Goal: Task Accomplishment & Management: Use online tool/utility

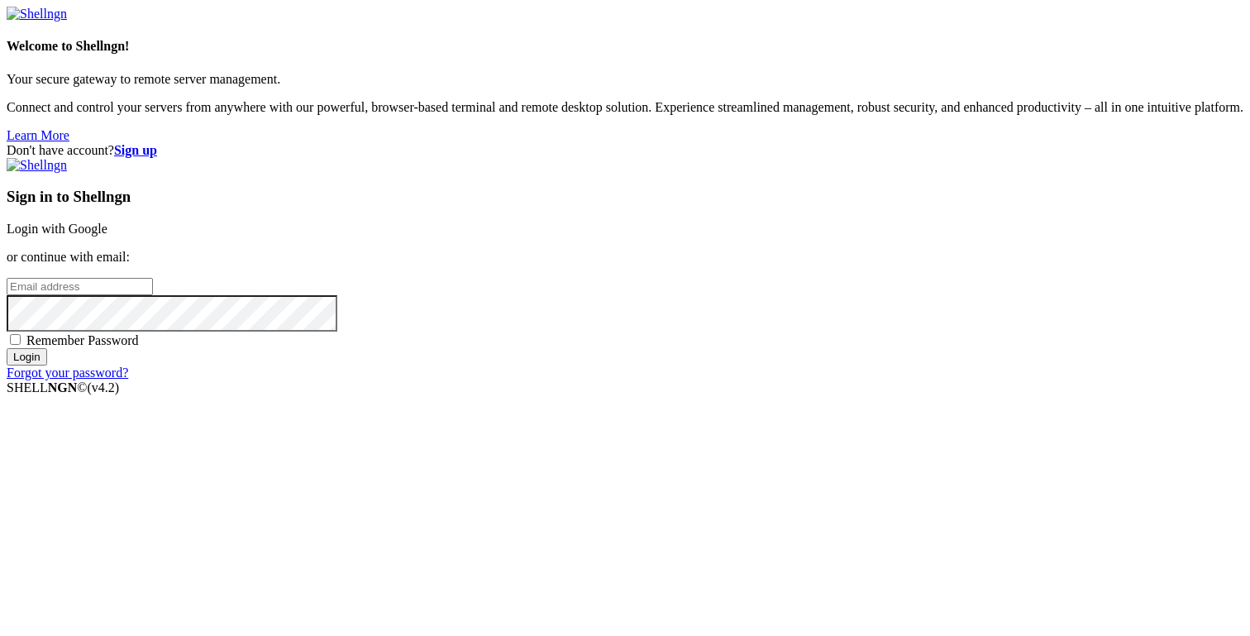
type input "[PERSON_NAME][EMAIL_ADDRESS][DOMAIN_NAME]"
click at [47, 365] on input "Login" at bounding box center [27, 356] width 40 height 17
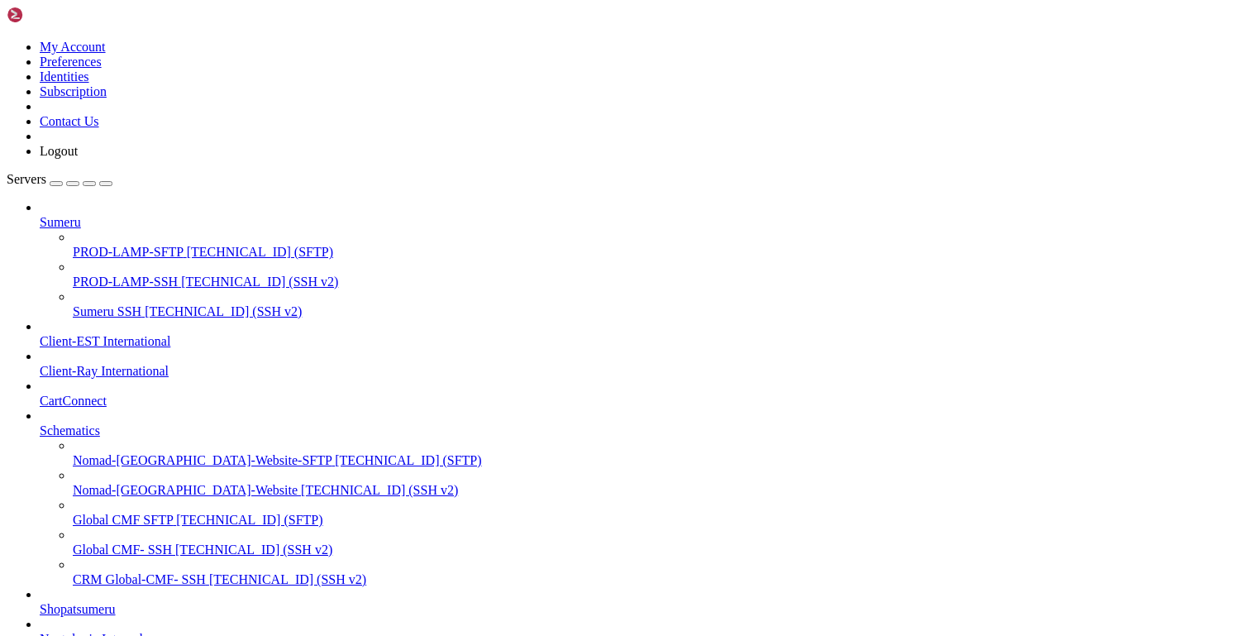
scroll to position [250, 0]
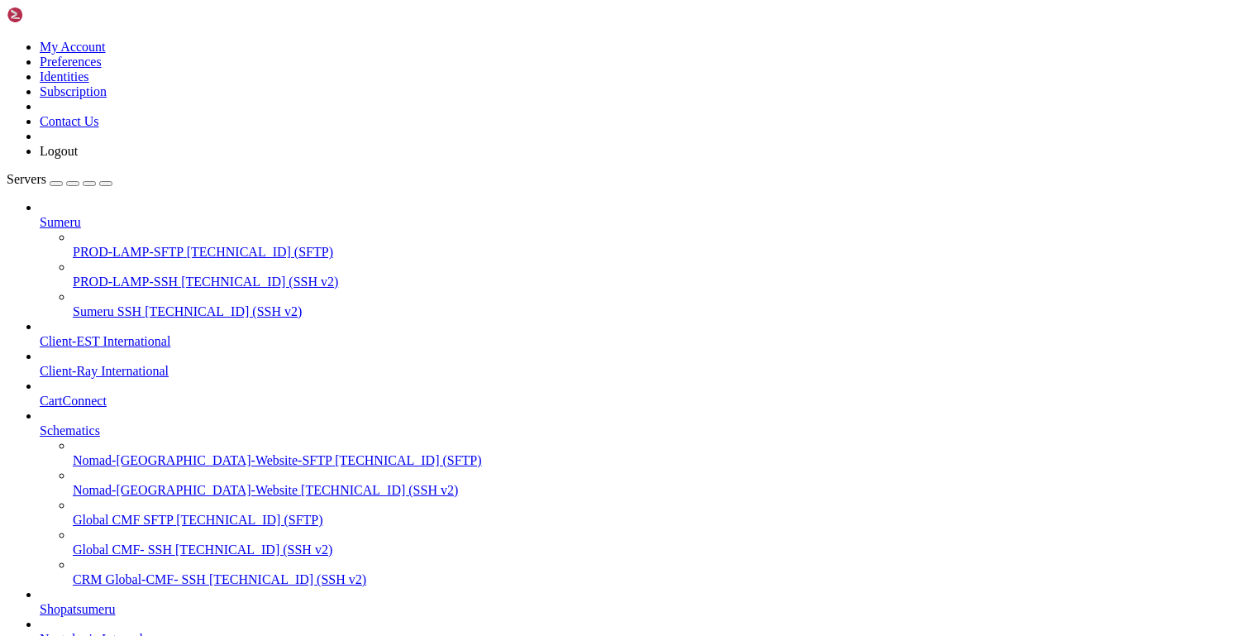
type input "/var/www/html/storage/logs"
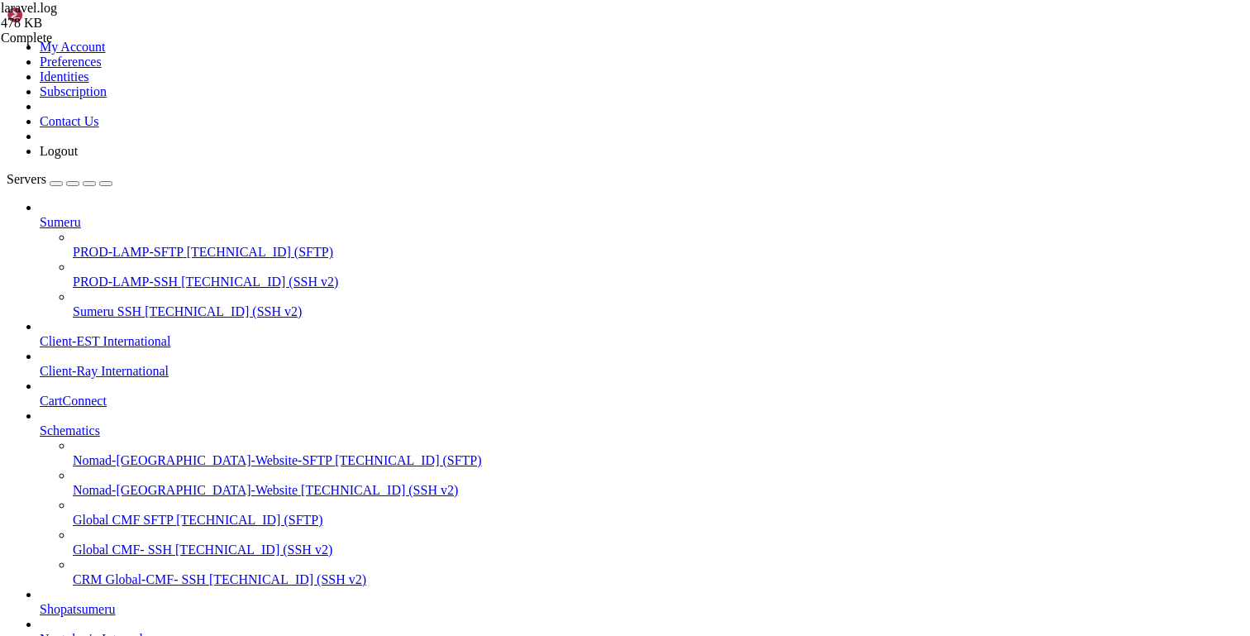
scroll to position [26544, 0]
type textarea "[[DATE] 04:01:03] [DOMAIN_NAME]: FCM Success {"response":{"name":"projects/tcau…"
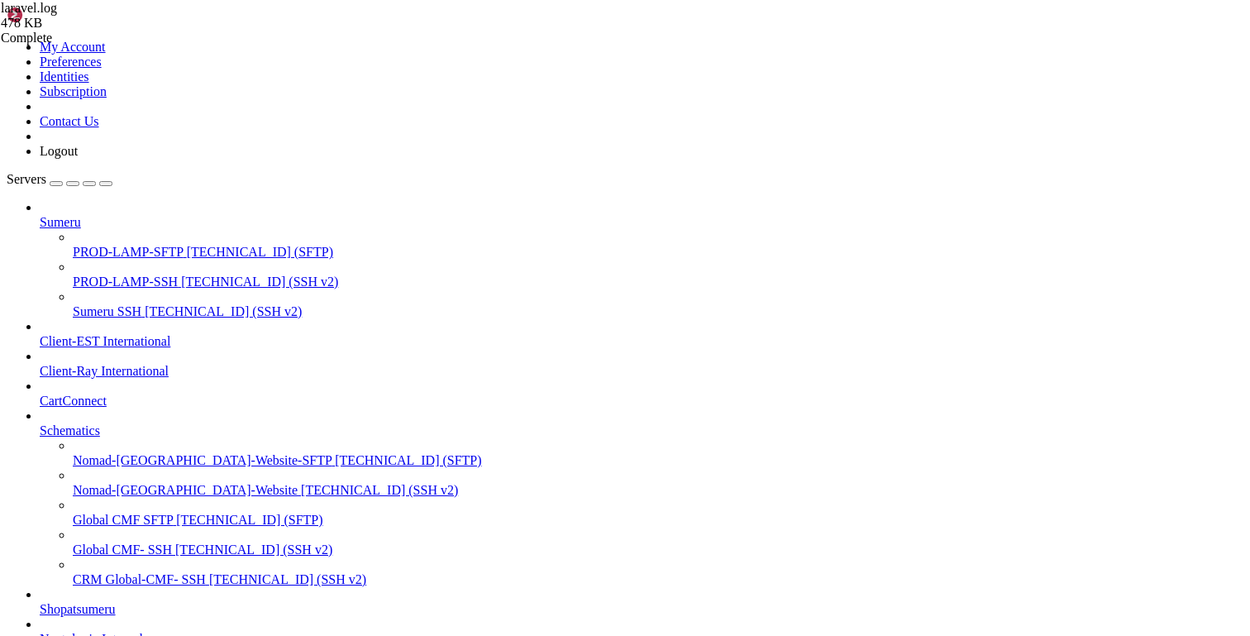
drag, startPoint x: 333, startPoint y: 169, endPoint x: 389, endPoint y: 171, distance: 56.3
drag, startPoint x: 71, startPoint y: 1281, endPoint x: 135, endPoint y: 1274, distance: 64.0
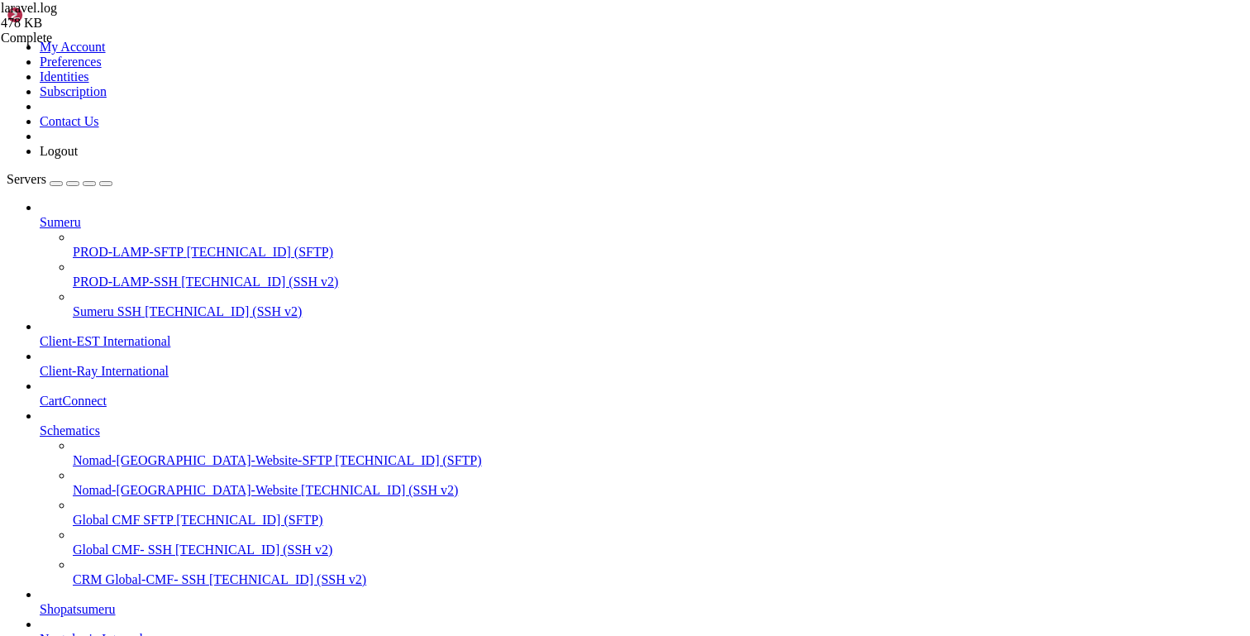
drag, startPoint x: 347, startPoint y: 60, endPoint x: 446, endPoint y: 63, distance: 99.2
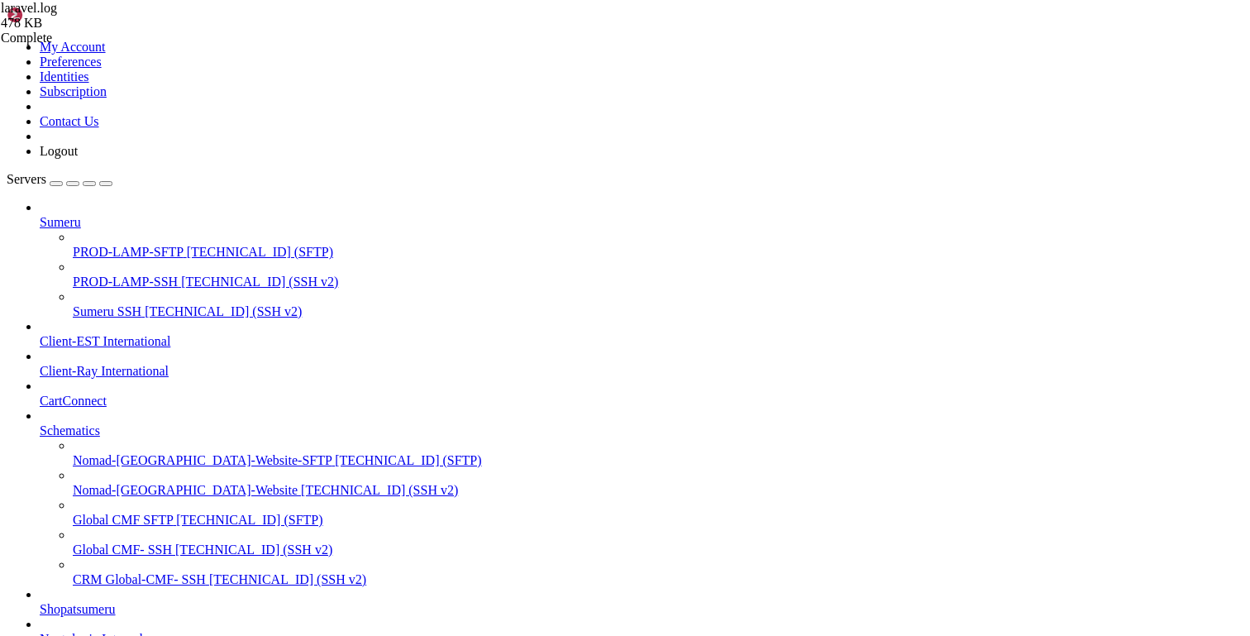
type input "/var/www/html/storage/logs"
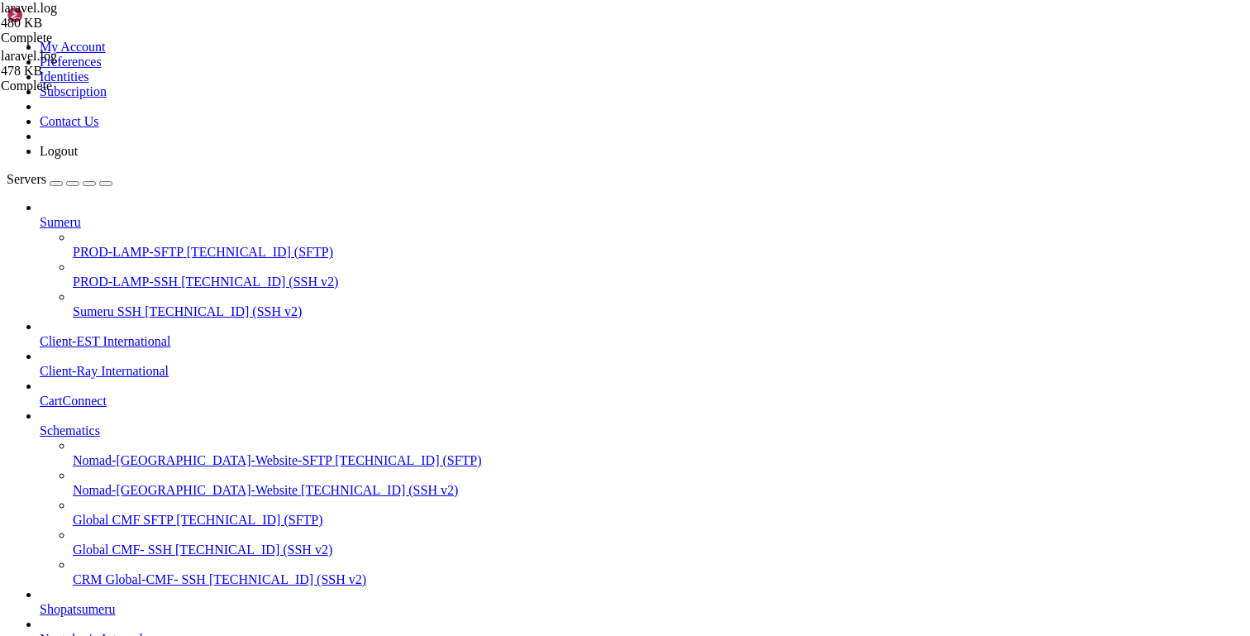
click at [93, 304] on span "Sumeru SSH" at bounding box center [107, 311] width 69 height 14
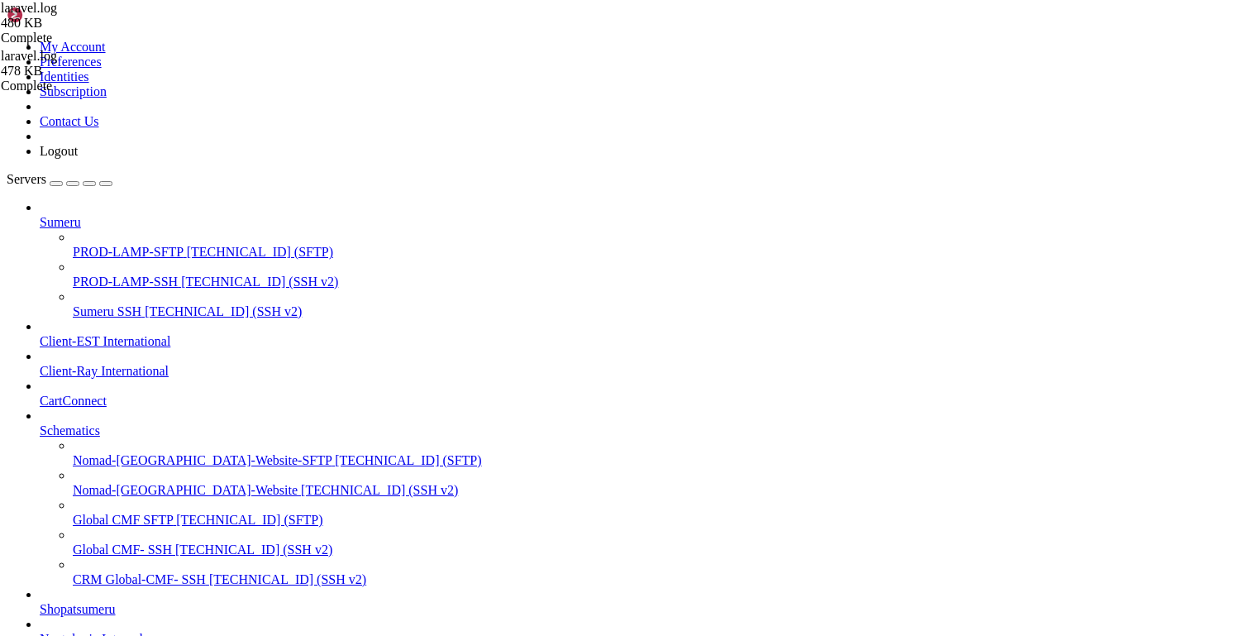
drag, startPoint x: 355, startPoint y: 2230, endPoint x: 636, endPoint y: 2226, distance: 280.2
copy x-row "/opt/bitnami/apache/htdocs/shopatsumeru/"
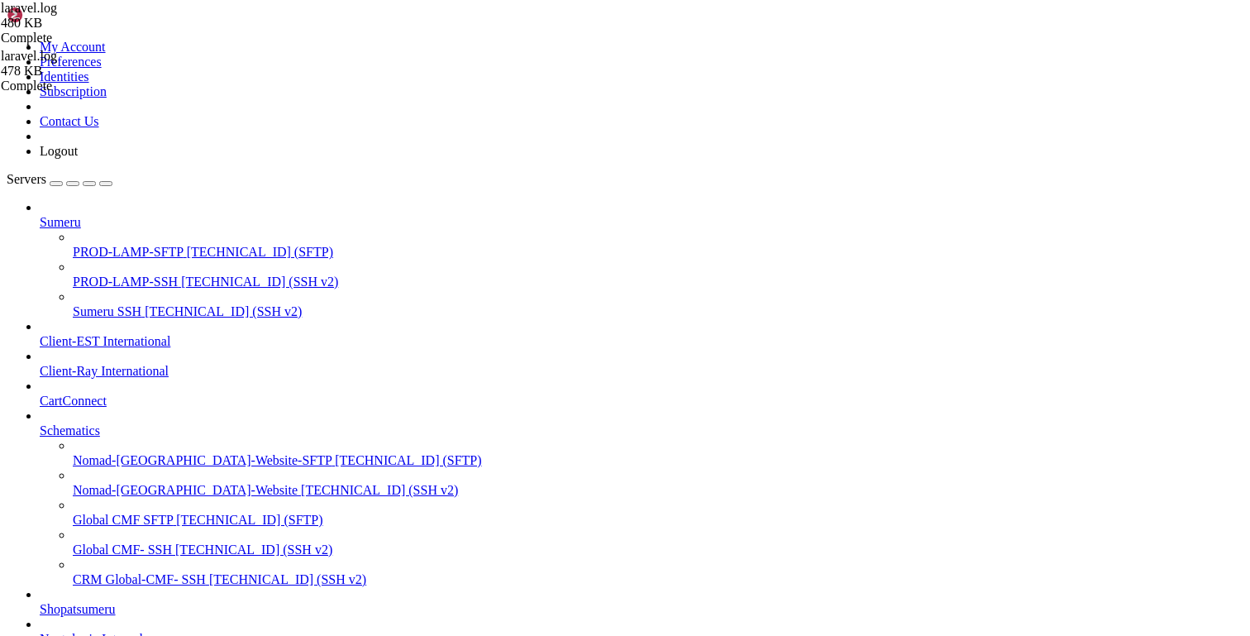
paste input "opt/bitnami/apache/htdocs/shopatsumeru/"
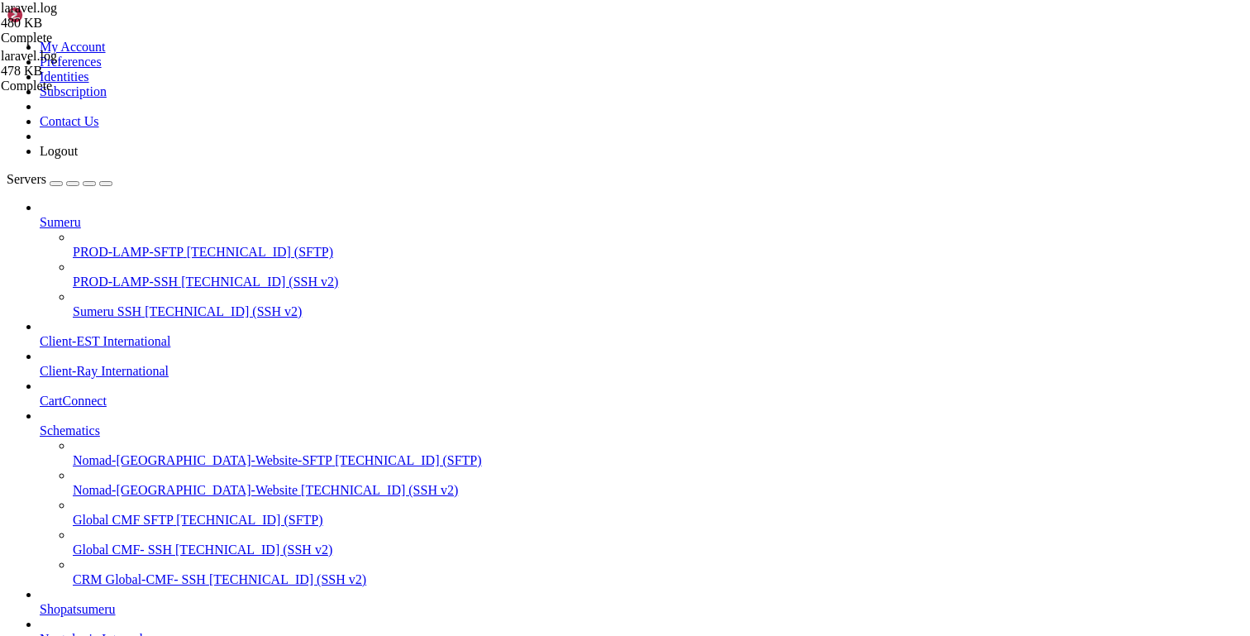
scroll to position [625, 0]
type input "/opt/bitnami/apache/htdocs/shopatsumeru/resources/views/admin/theme_base/module…"
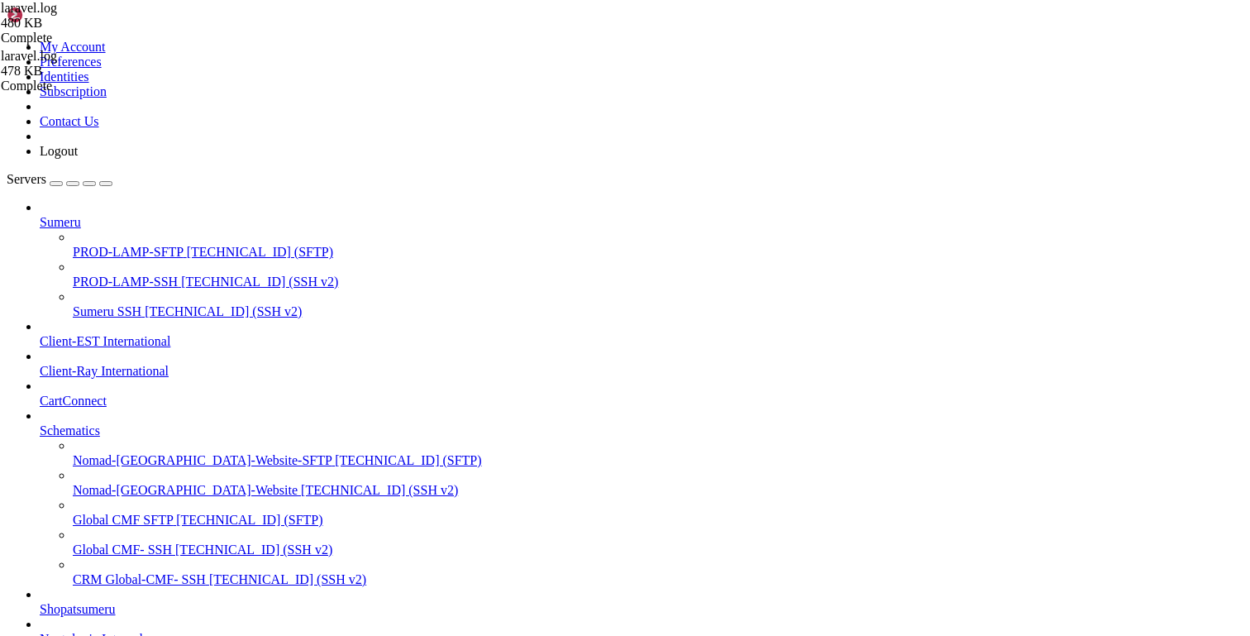
drag, startPoint x: 748, startPoint y: 217, endPoint x: 690, endPoint y: 207, distance: 58.7
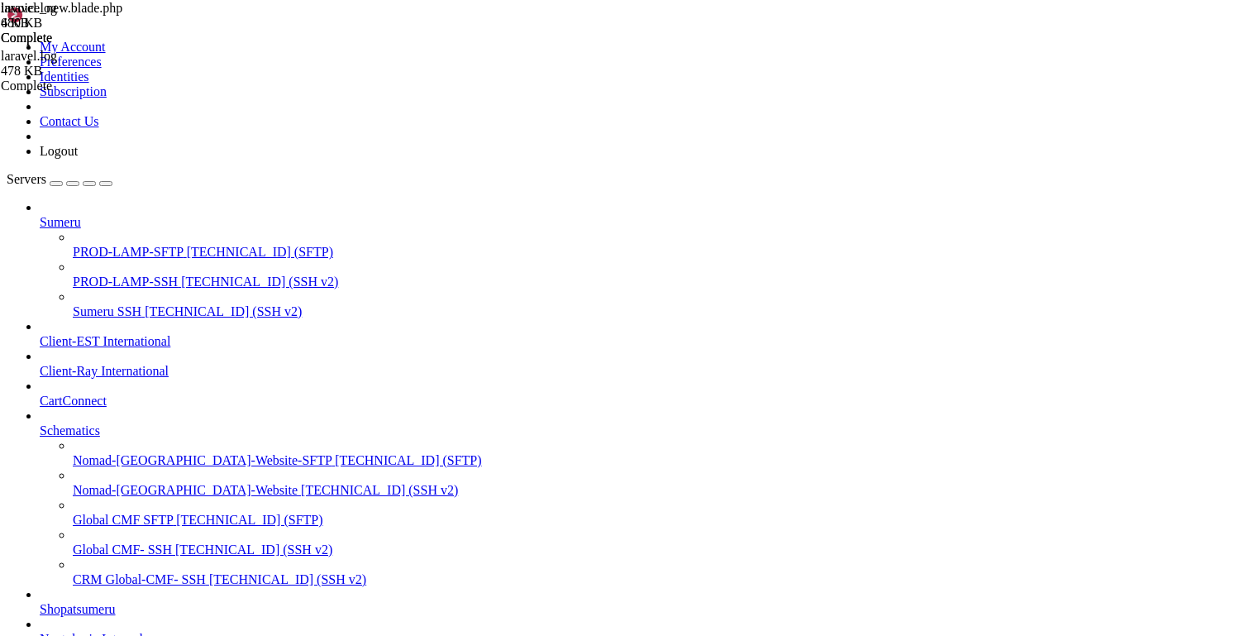
type textarea "<div class="w-50 float-left logo mt-10"> <img style="width: 100px" src="{{ asse…"
drag, startPoint x: 496, startPoint y: 61, endPoint x: 762, endPoint y: 66, distance: 266.2
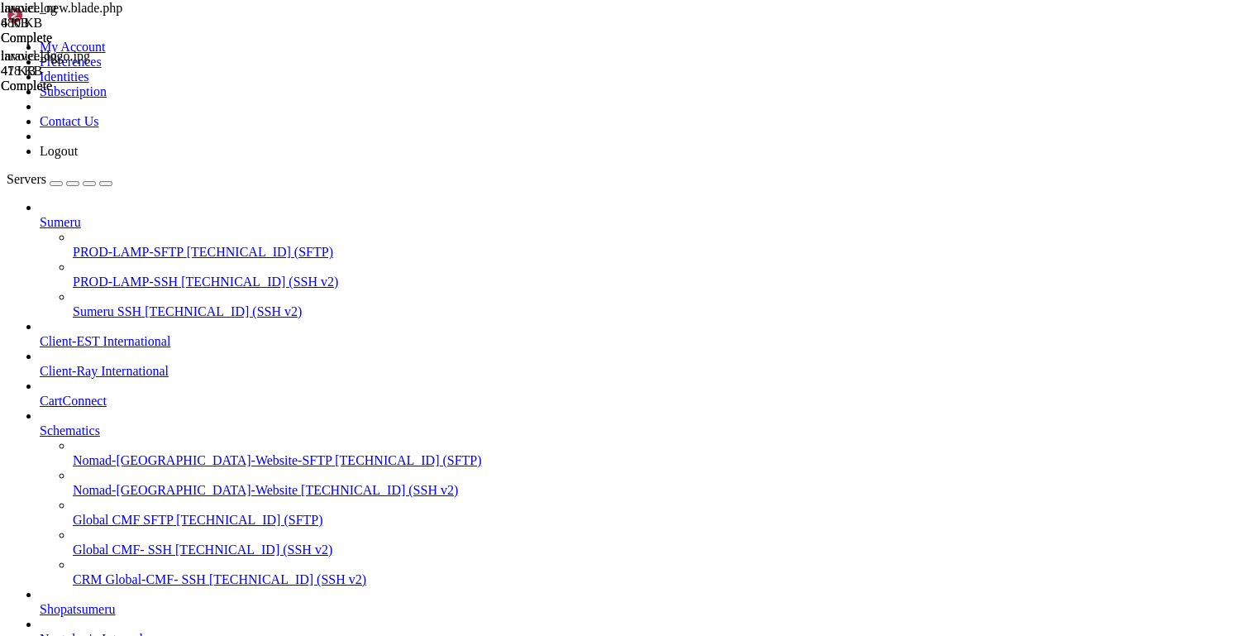
drag, startPoint x: 598, startPoint y: 58, endPoint x: 493, endPoint y: 55, distance: 105.0
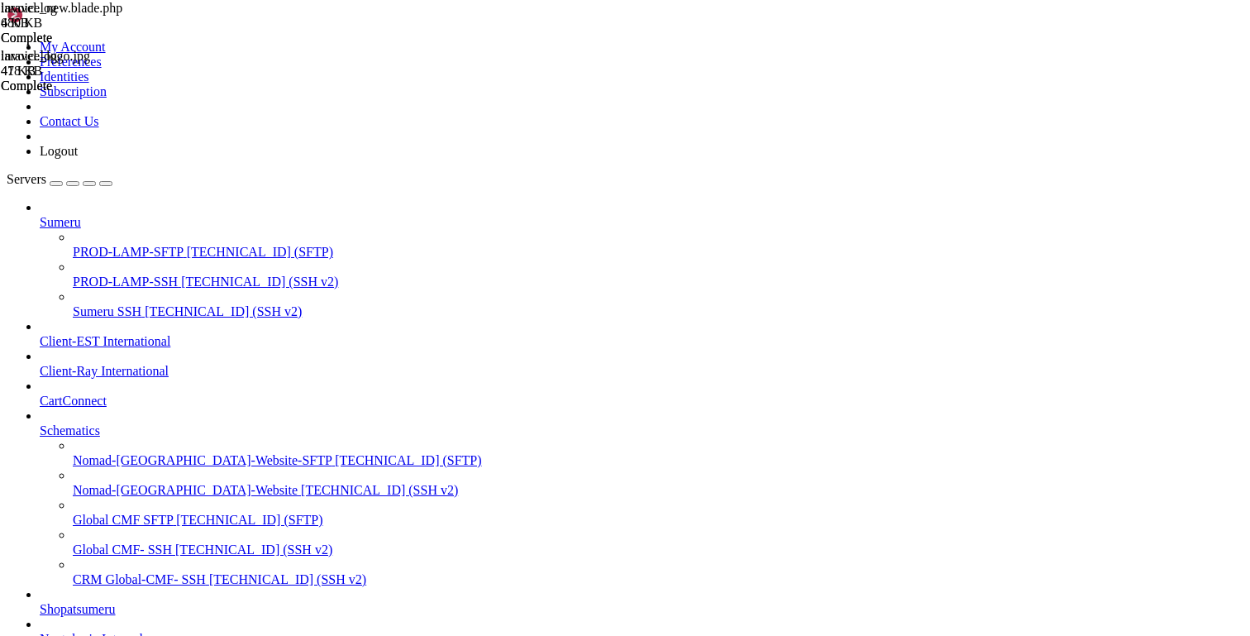
scroll to position [97, 0]
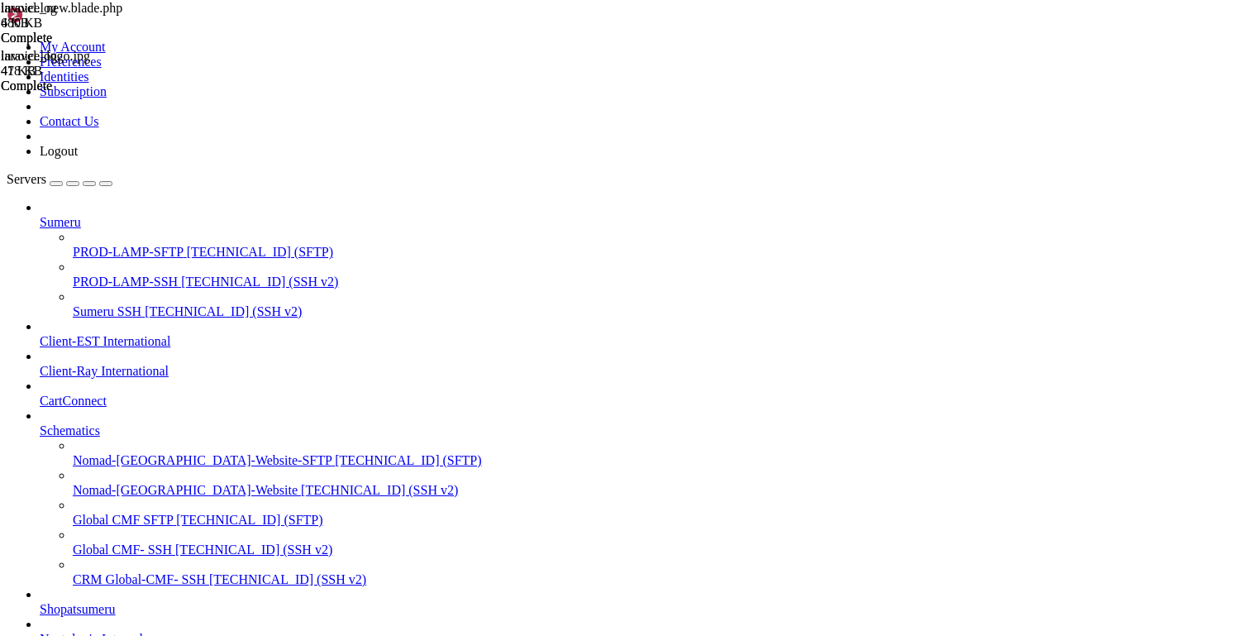
type input "/opt/bitnami/apache/htdocs/shopatsumeru/resources/views/admin/theme_base/module…"
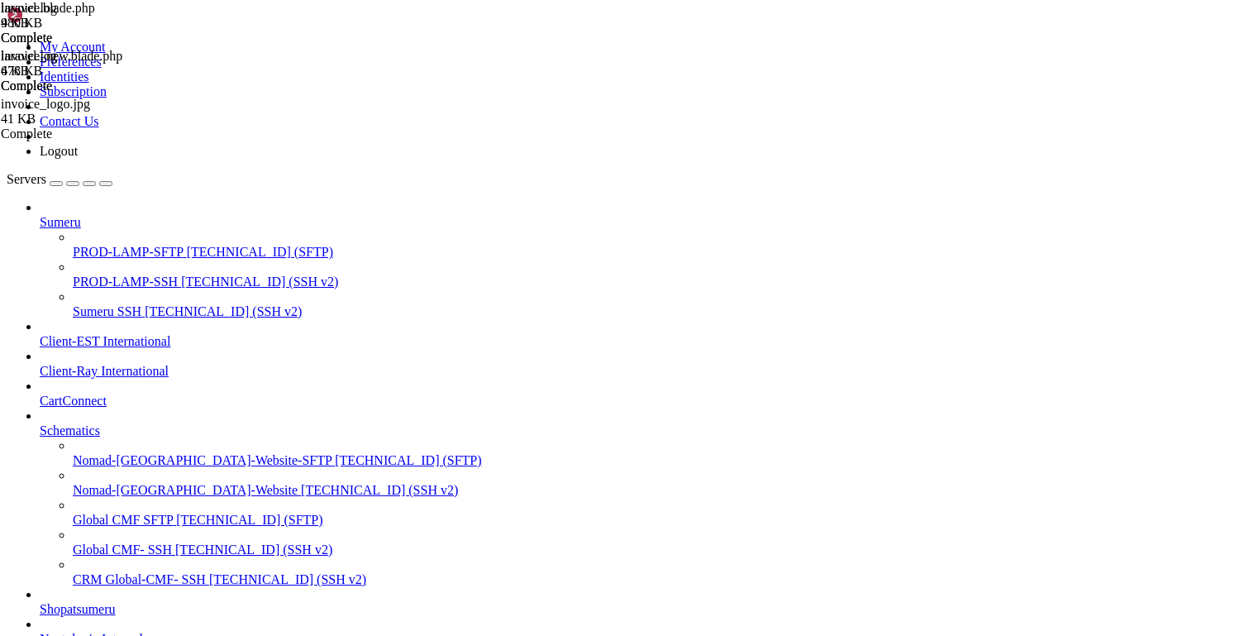
scroll to position [0, 17]
type textarea "<img style="width: 100px" src="{{ asset('assets/invoice_logo.jpg') }}">"
drag, startPoint x: 465, startPoint y: 320, endPoint x: 706, endPoint y: 316, distance: 240.5
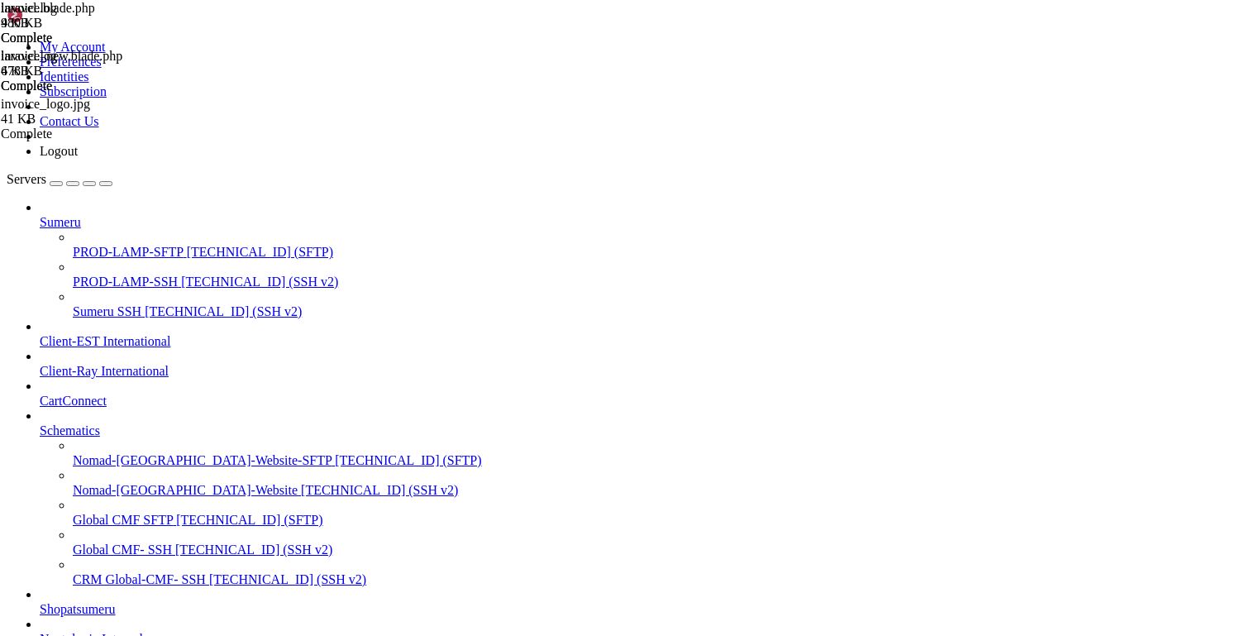
type textarea "{{ asset('assets/invoice_logo.jpg') }}"
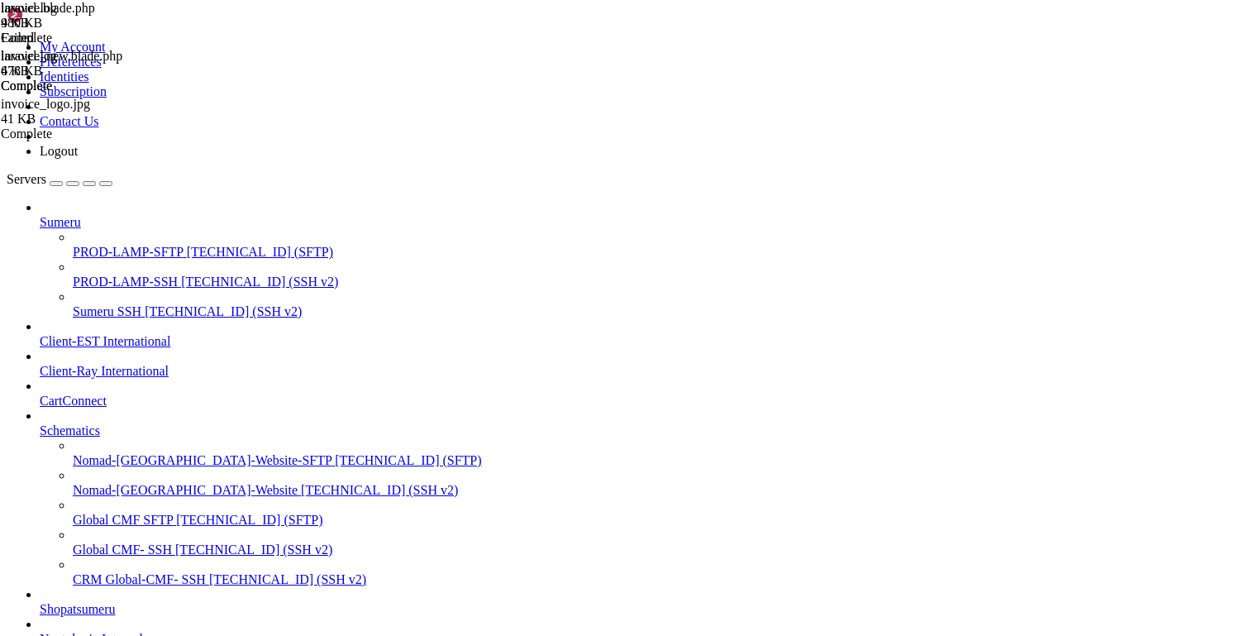
drag, startPoint x: 804, startPoint y: 53, endPoint x: 585, endPoint y: 64, distance: 219.3
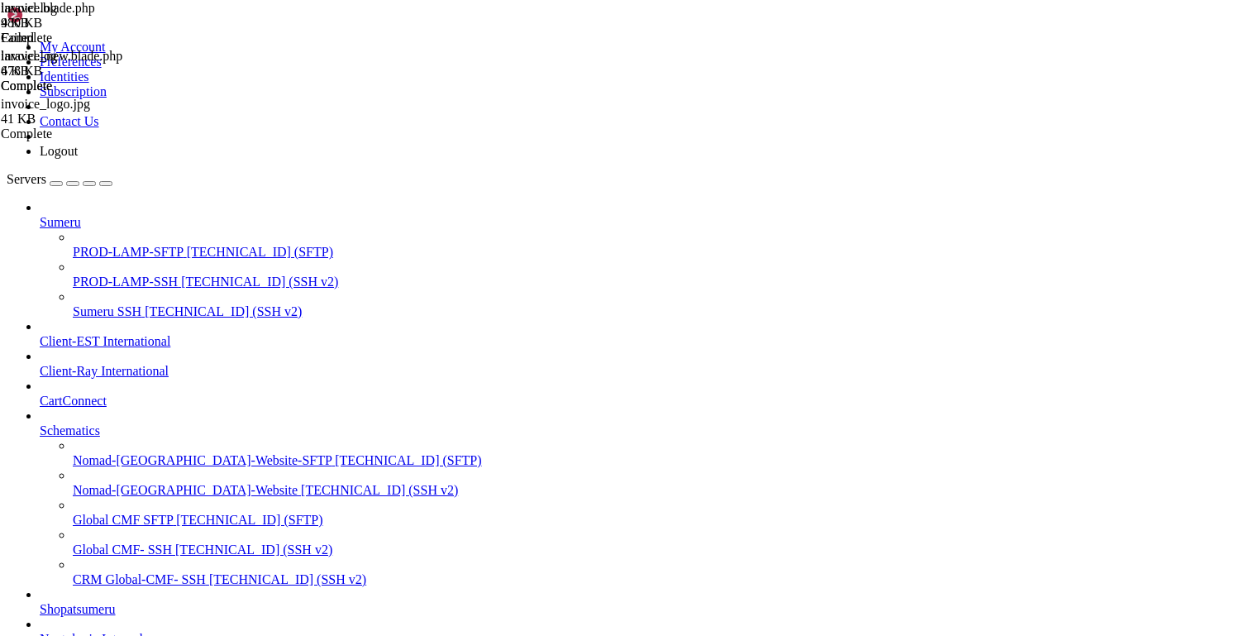
drag, startPoint x: 304, startPoint y: 2870, endPoint x: -25, endPoint y: 2812, distance: 334.0
copy div "GNU nano 7.2 .htaccess RewriteEngine On Options +FollowSymLinks RewriteCond %{H…"
